Goal: Information Seeking & Learning: Learn about a topic

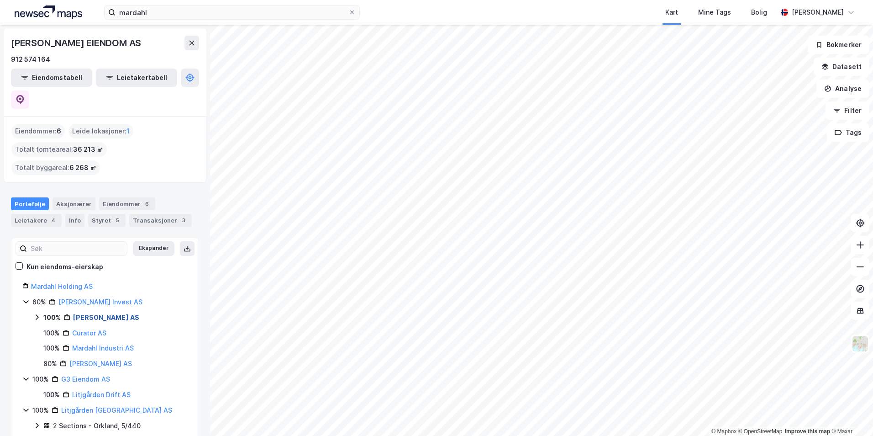
click at [78, 313] on link "[PERSON_NAME] AS" at bounding box center [106, 317] width 66 height 8
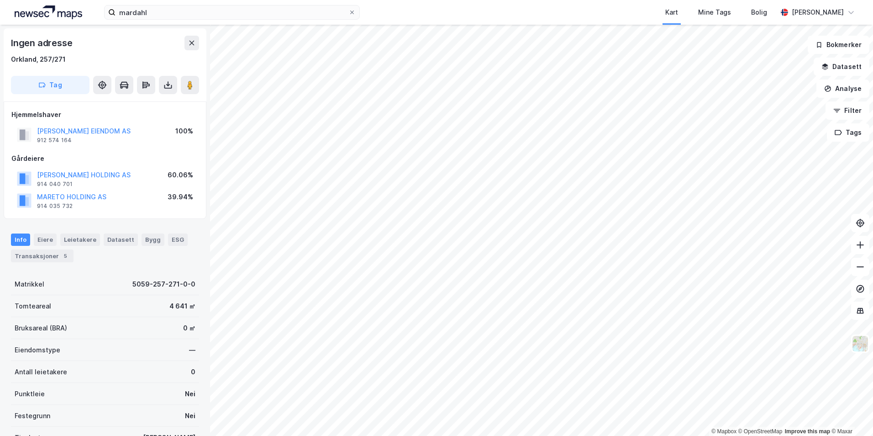
scroll to position [0, 0]
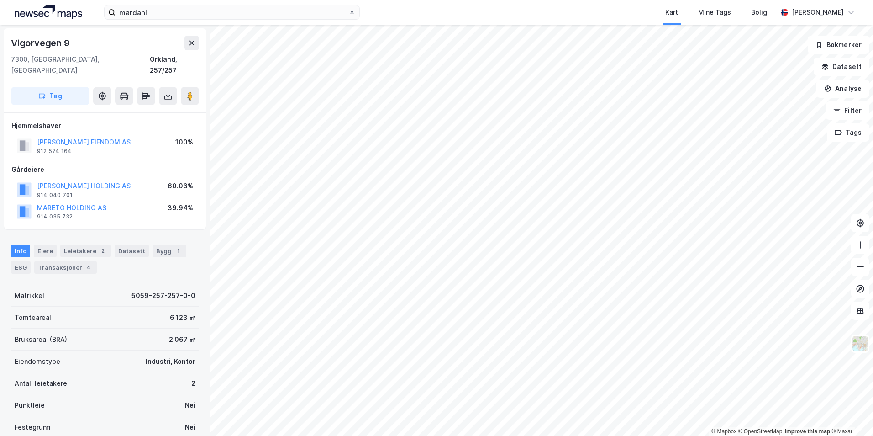
scroll to position [0, 0]
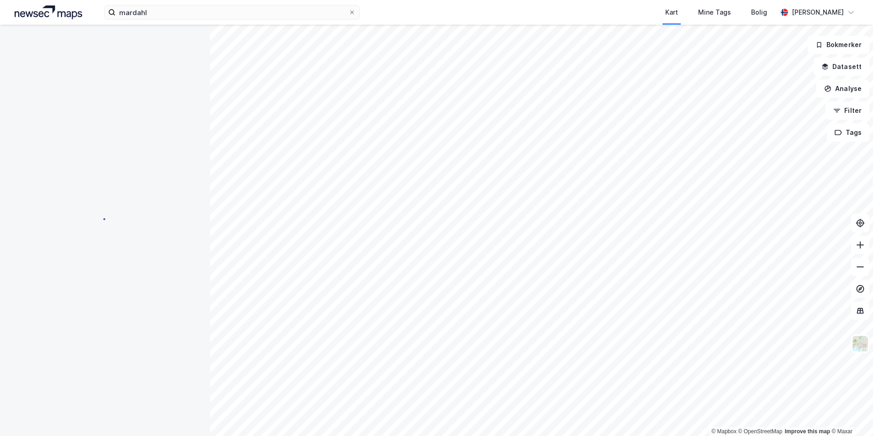
scroll to position [0, 0]
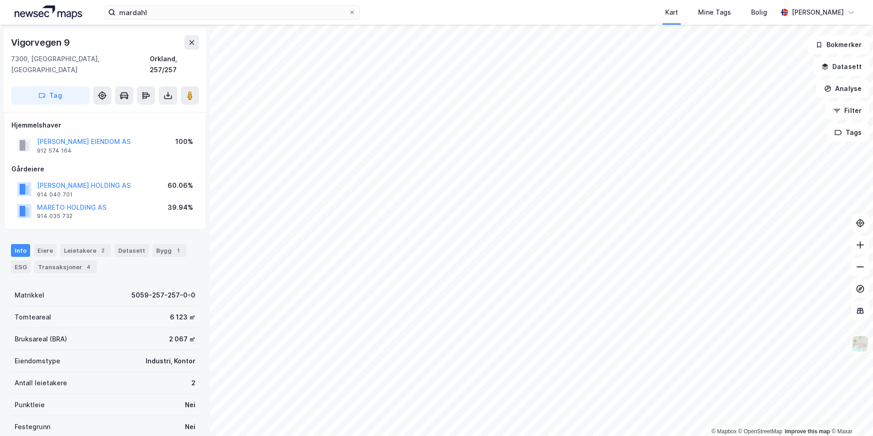
scroll to position [0, 0]
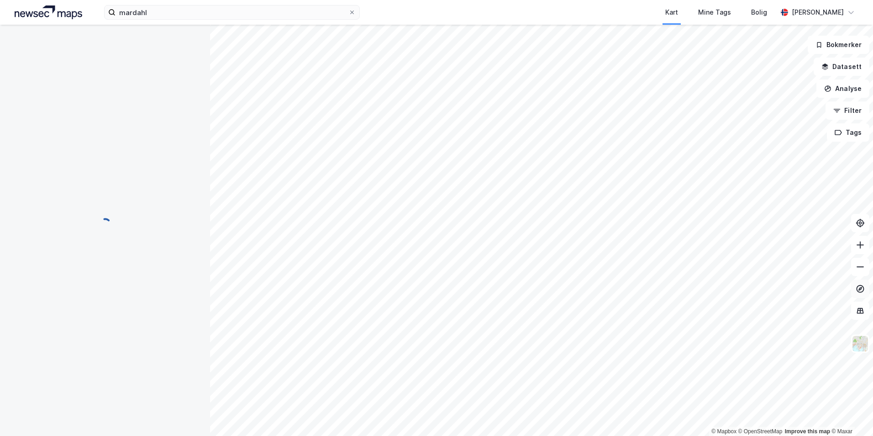
scroll to position [0, 0]
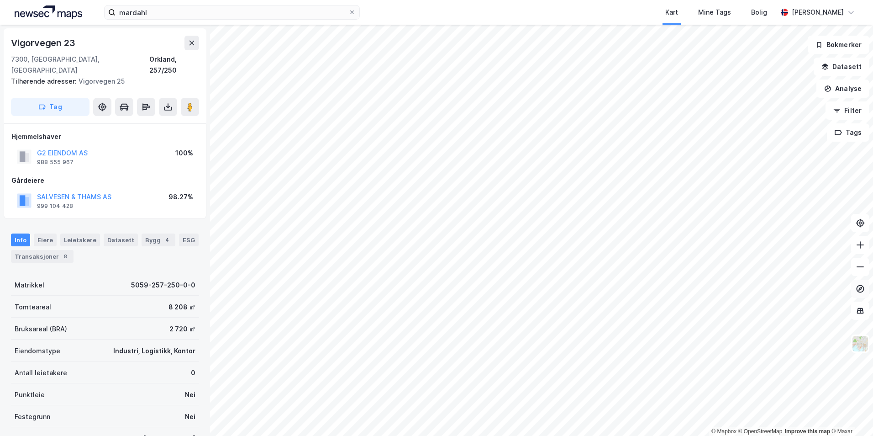
scroll to position [0, 0]
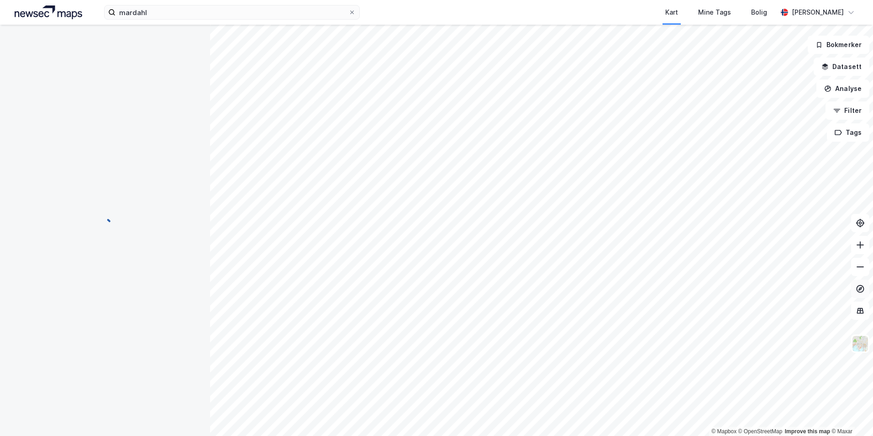
scroll to position [0, 0]
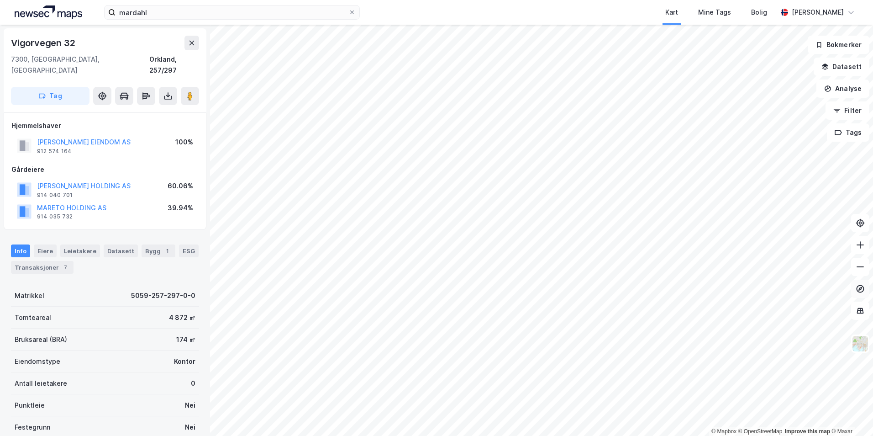
scroll to position [0, 0]
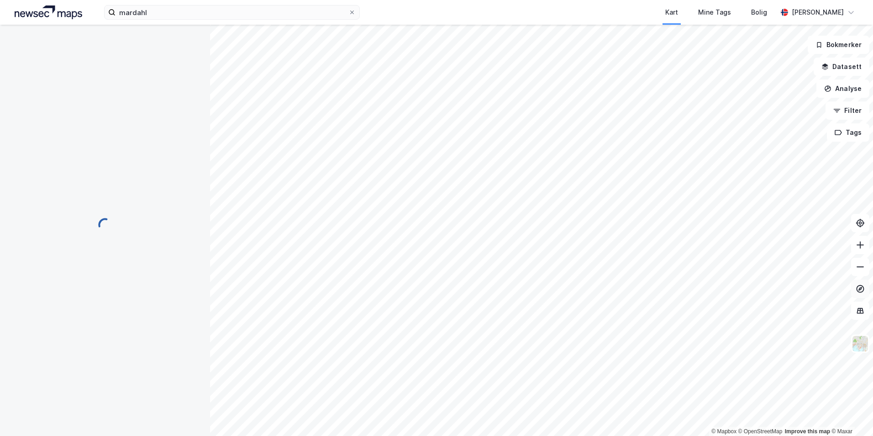
scroll to position [0, 0]
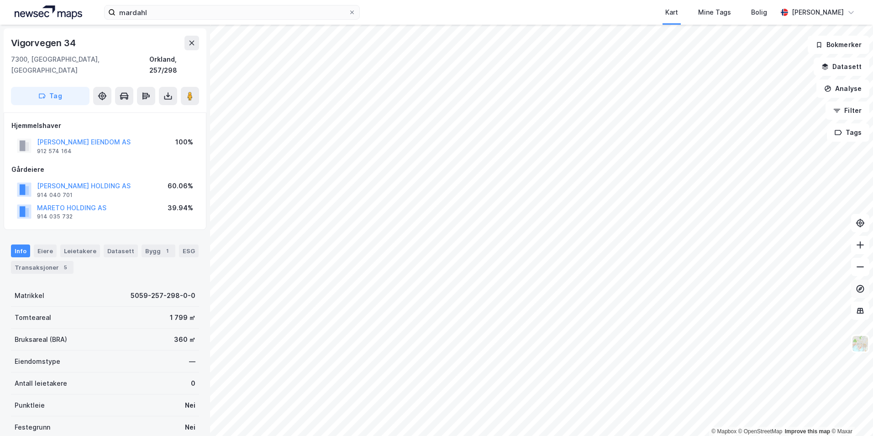
scroll to position [0, 0]
